Goal: Information Seeking & Learning: Compare options

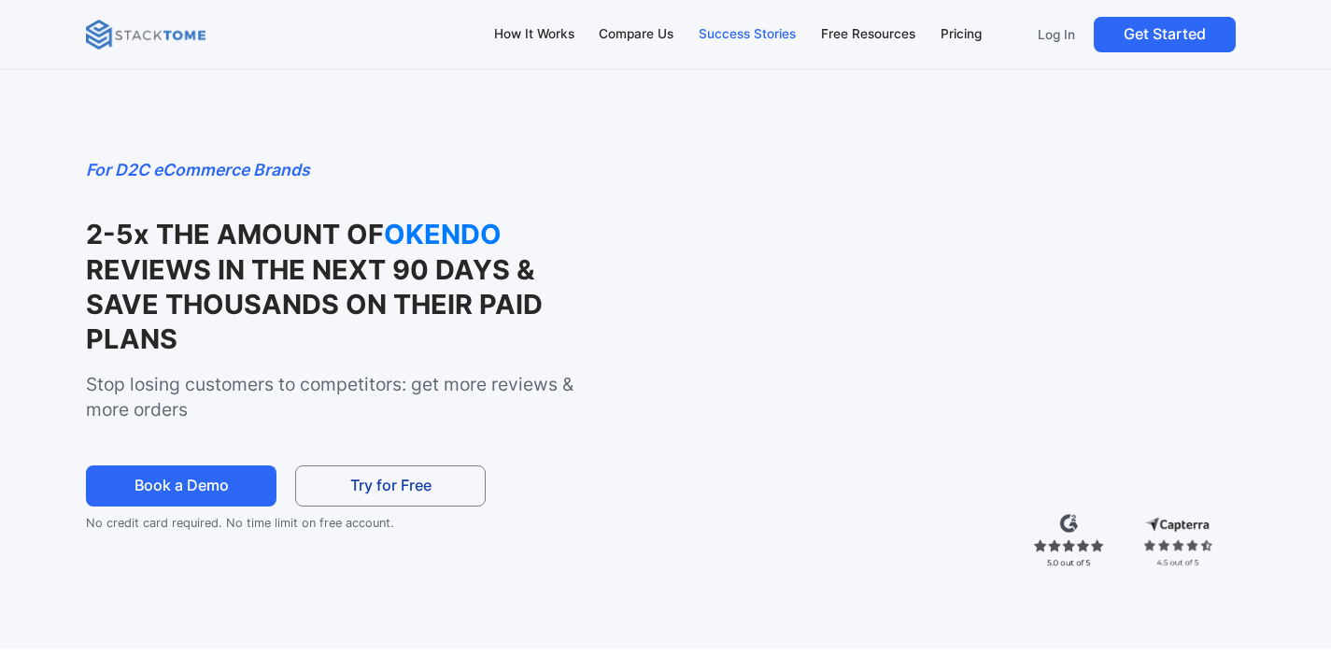
click at [746, 36] on div "Success Stories" at bounding box center [747, 34] width 97 height 21
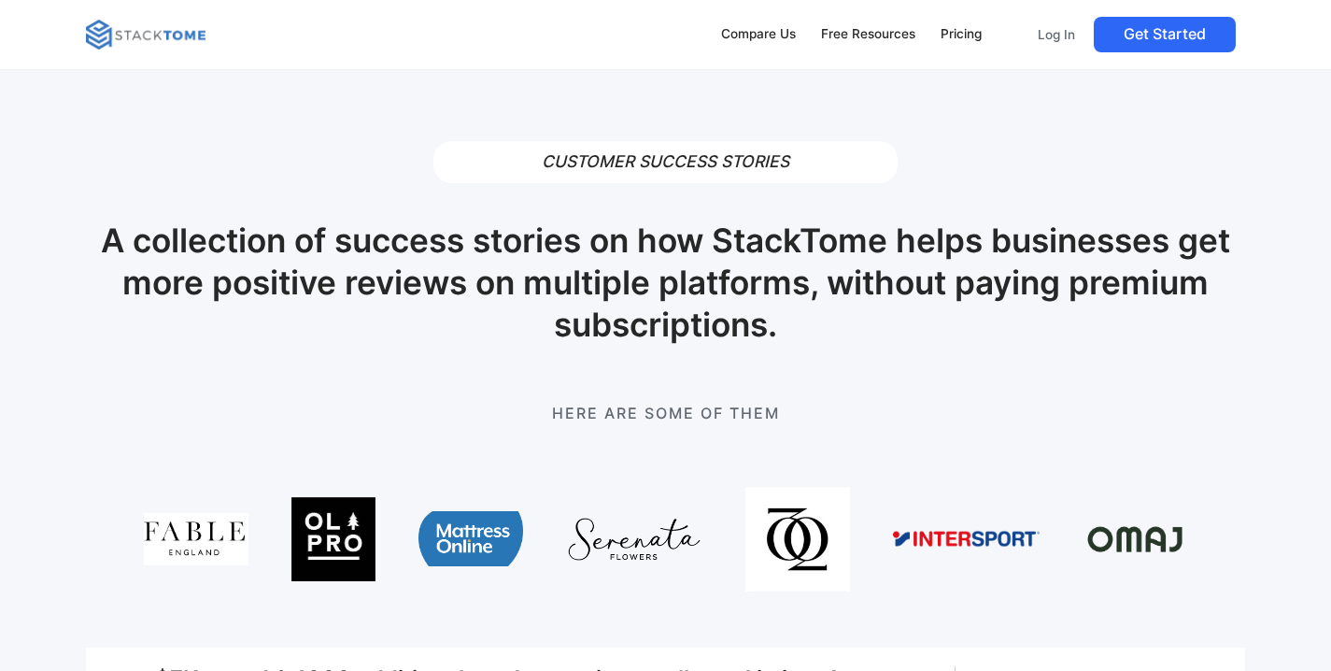
click at [158, 25] on img at bounding box center [146, 35] width 120 height 30
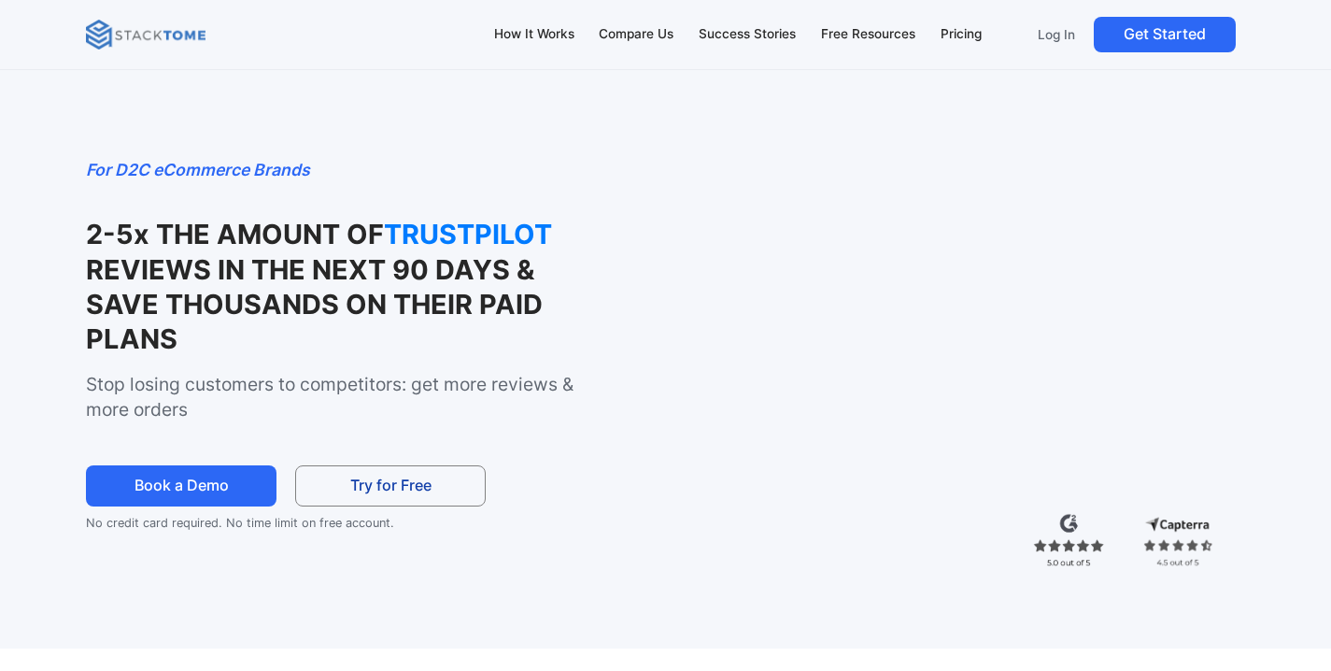
click at [1069, 544] on img at bounding box center [1069, 539] width 72 height 53
click at [1206, 535] on img at bounding box center [1178, 541] width 72 height 56
click at [1188, 537] on img at bounding box center [1178, 541] width 72 height 56
click at [531, 30] on div "How It Works" at bounding box center [534, 34] width 80 height 21
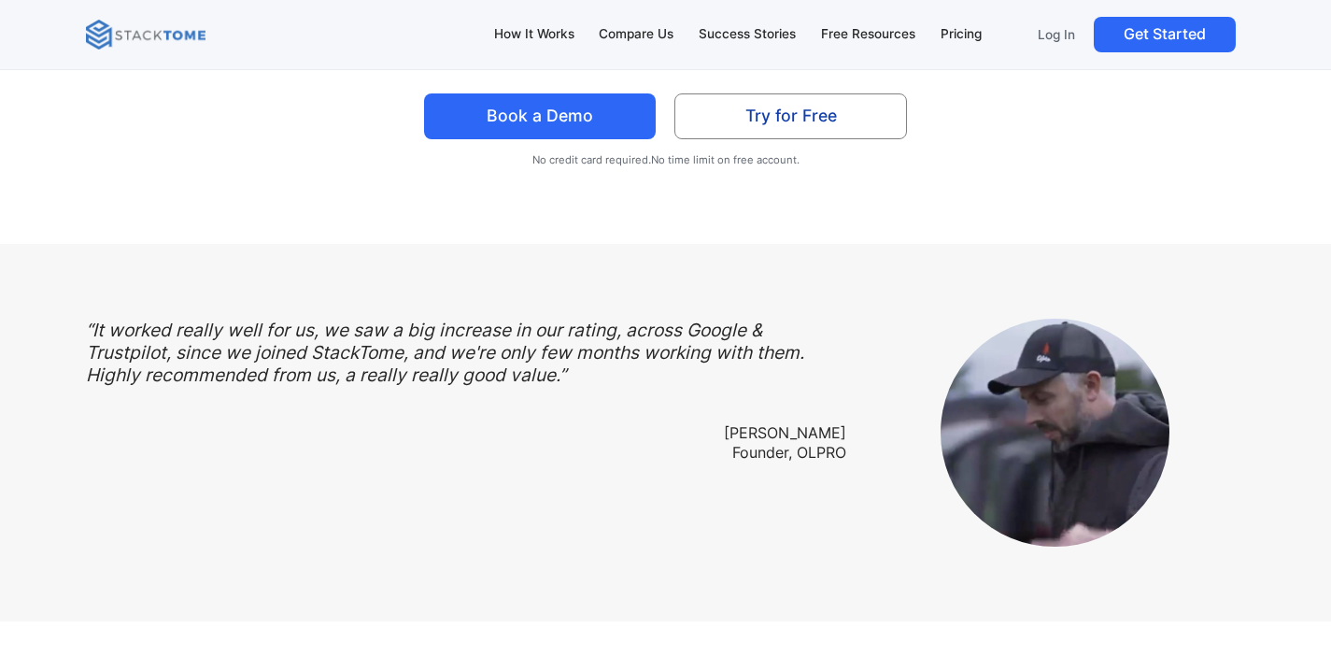
scroll to position [5242, 0]
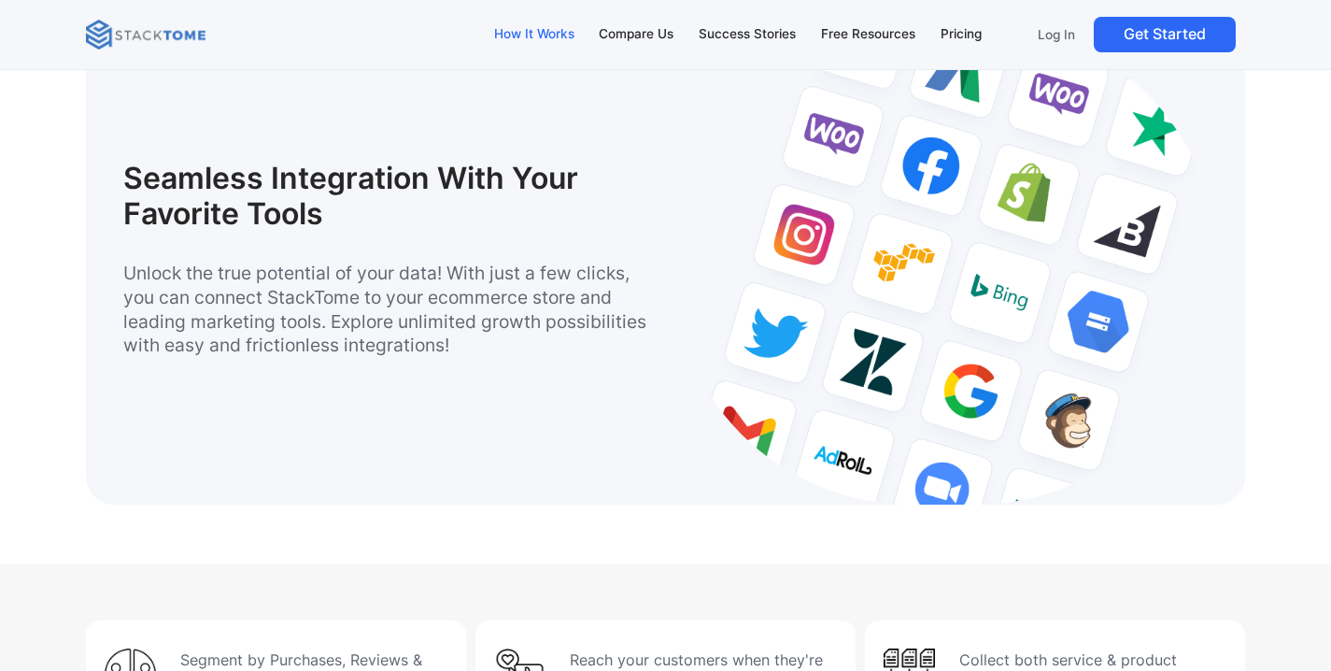
click at [516, 21] on link "How It Works" at bounding box center [534, 34] width 98 height 39
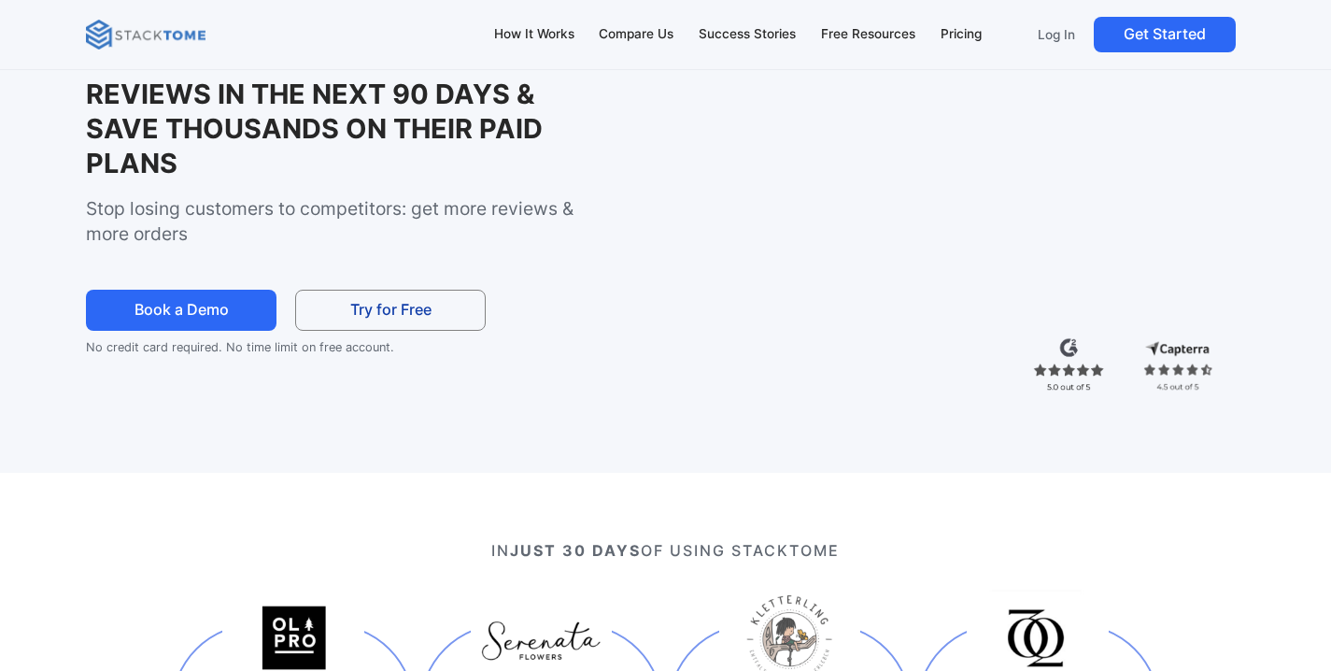
scroll to position [0, 0]
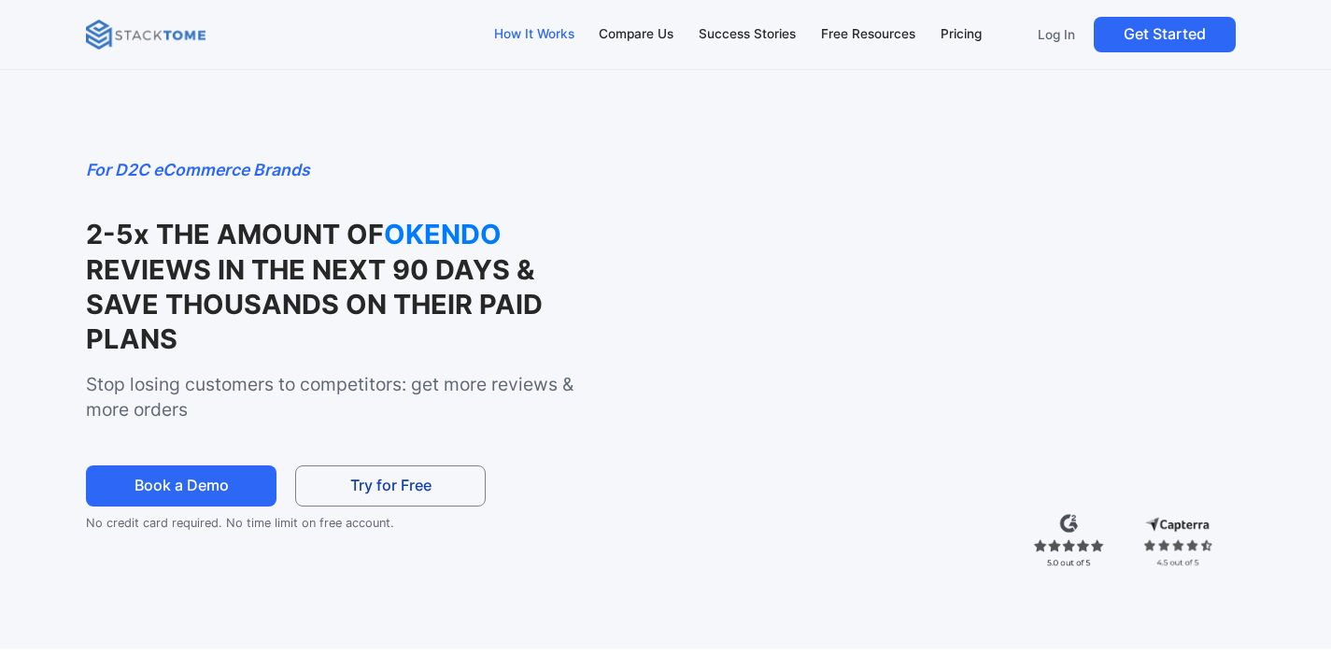
click at [533, 33] on div "How It Works" at bounding box center [534, 34] width 80 height 21
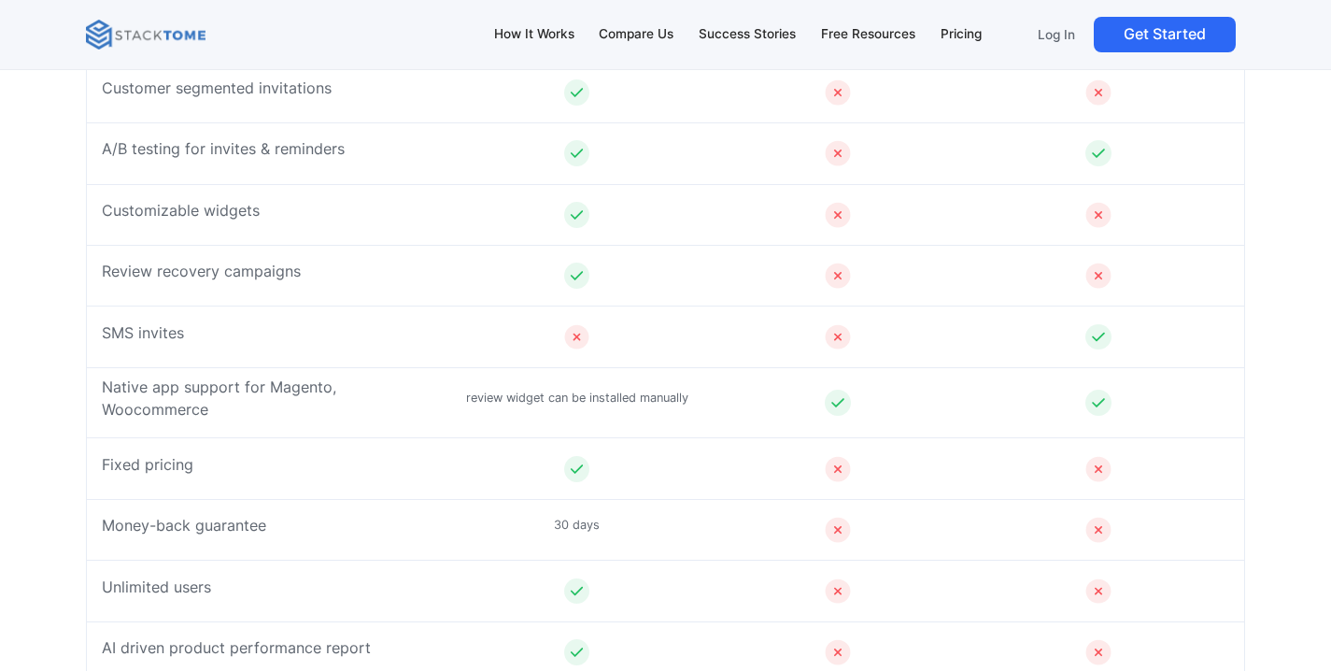
scroll to position [6385, 0]
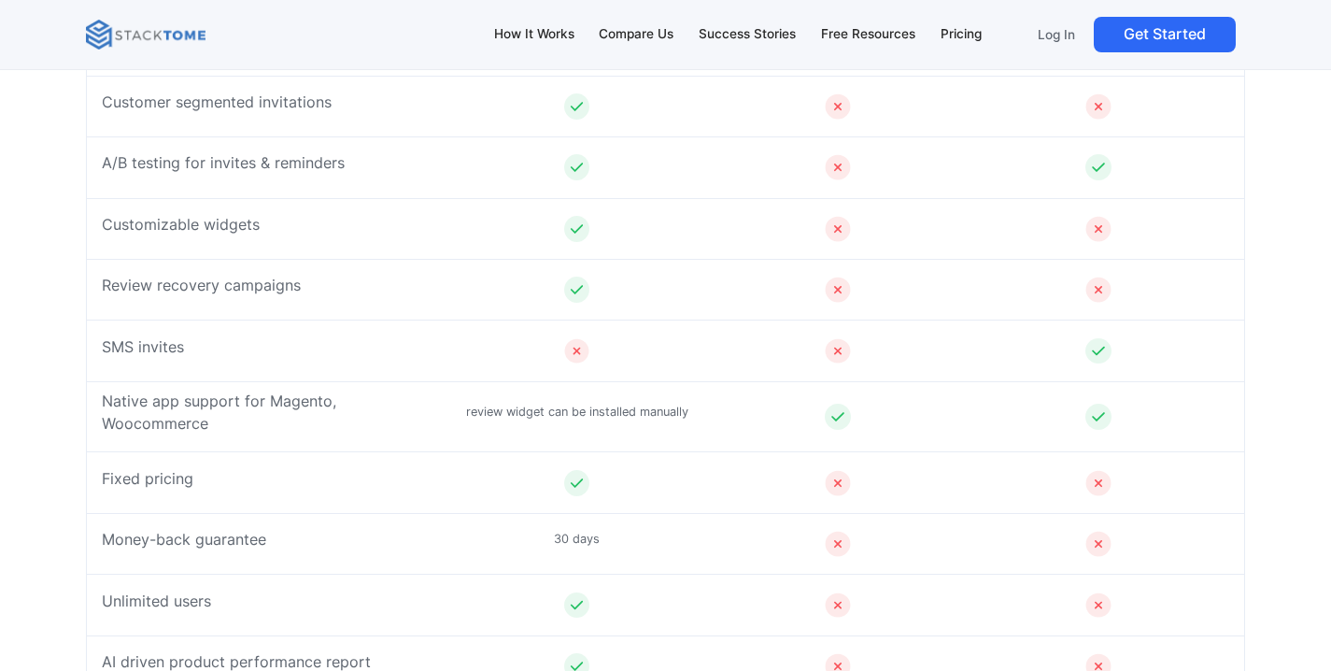
click at [101, 25] on img at bounding box center [146, 35] width 120 height 30
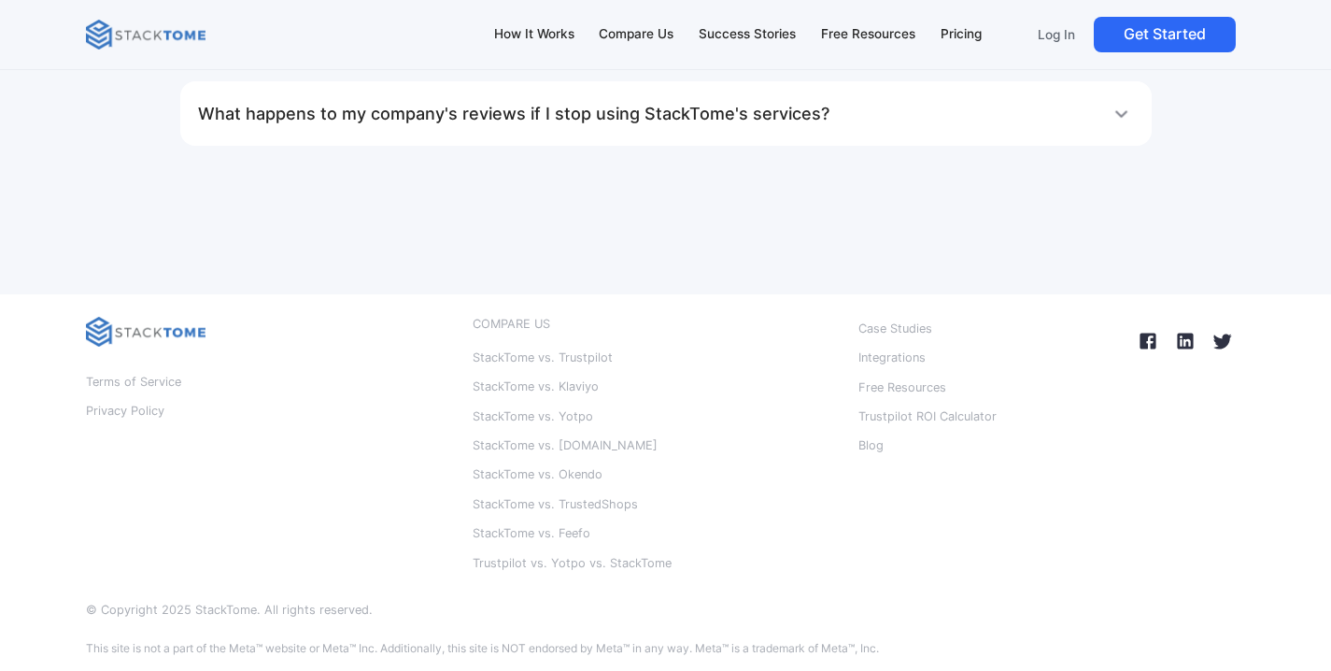
scroll to position [10803, 0]
click at [554, 348] on p "StackTome vs. Trustpilot" at bounding box center [543, 358] width 140 height 24
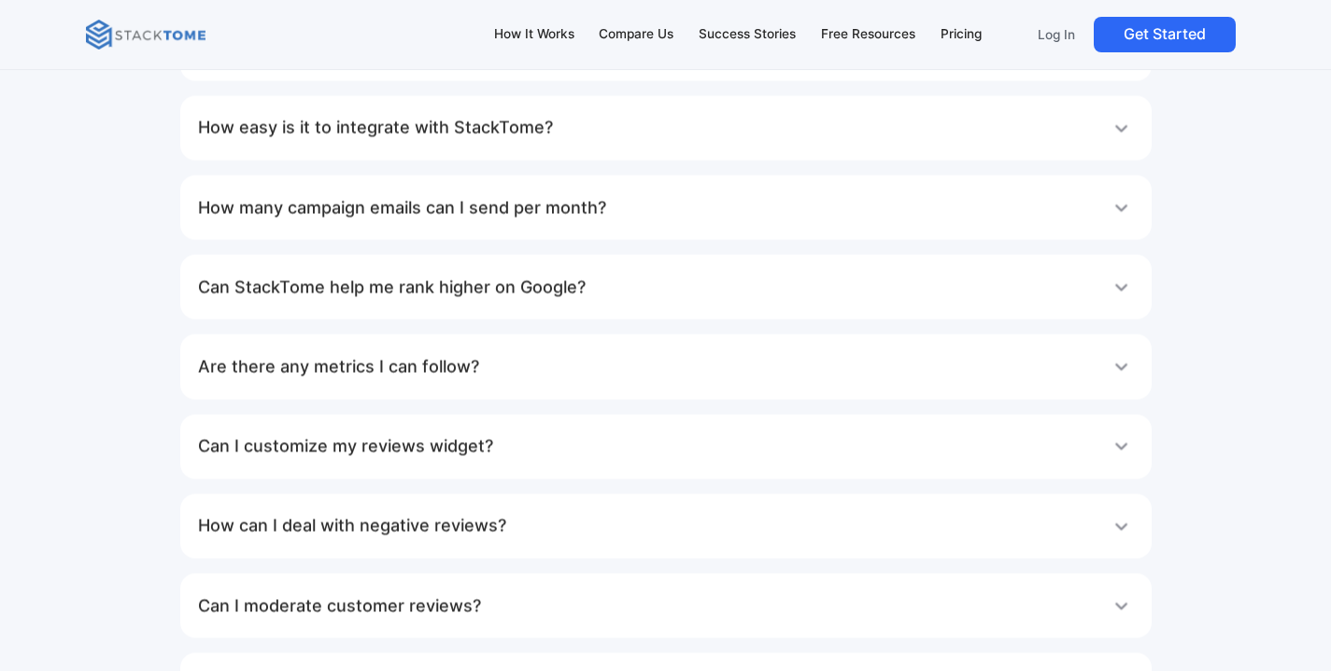
scroll to position [8446, 0]
